Goal: Check status: Check status

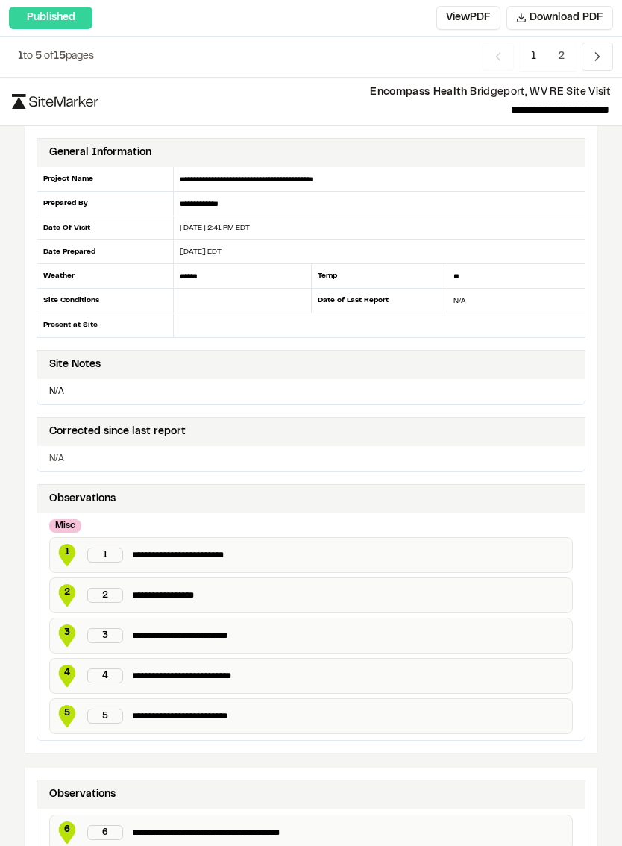
click at [58, 23] on div "Published" at bounding box center [51, 18] width 84 height 22
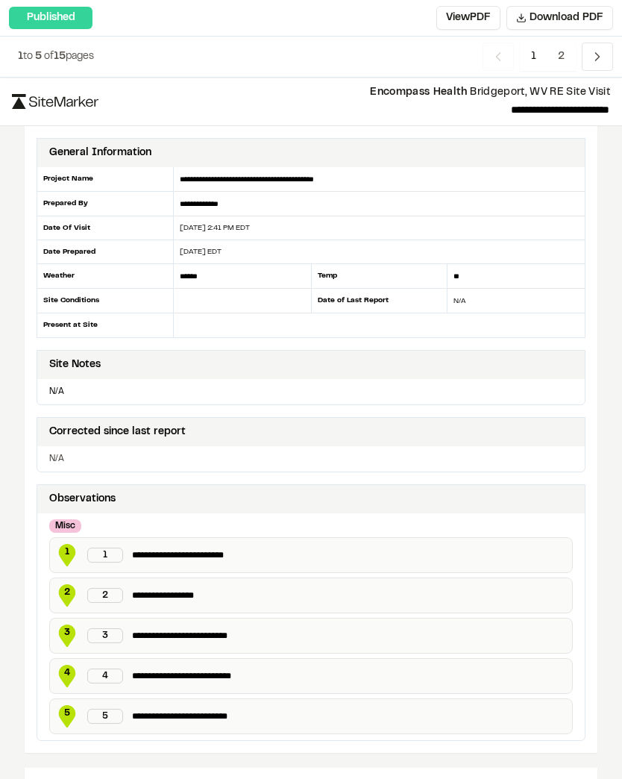
click at [65, 23] on div "Published" at bounding box center [51, 18] width 84 height 22
